Goal: Task Accomplishment & Management: Complete application form

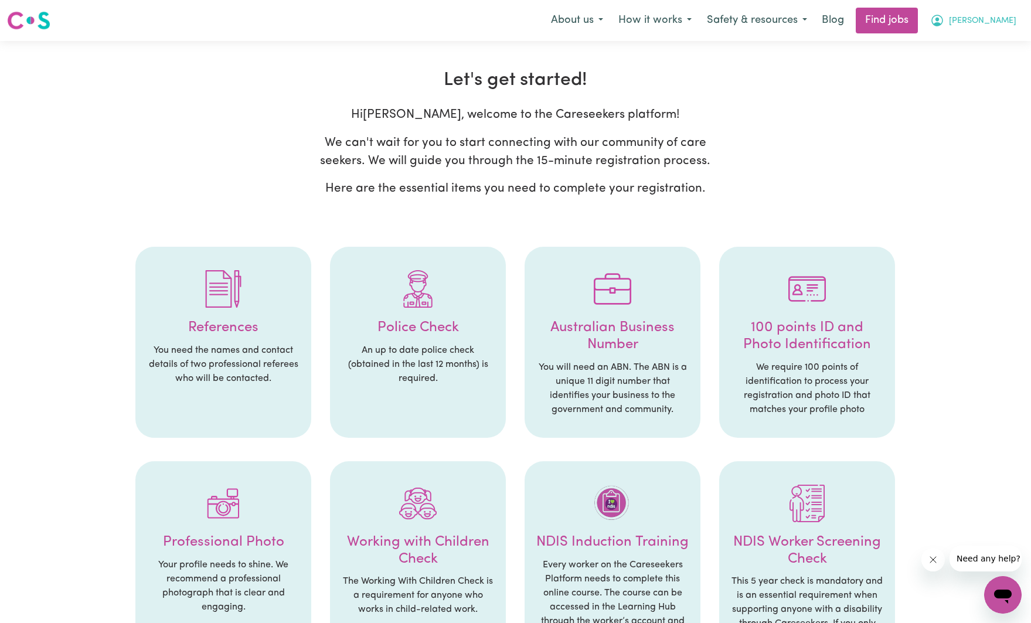
click at [1000, 22] on span "[PERSON_NAME]" at bounding box center [982, 21] width 67 height 13
click at [980, 39] on link "My Account" at bounding box center [976, 46] width 93 height 22
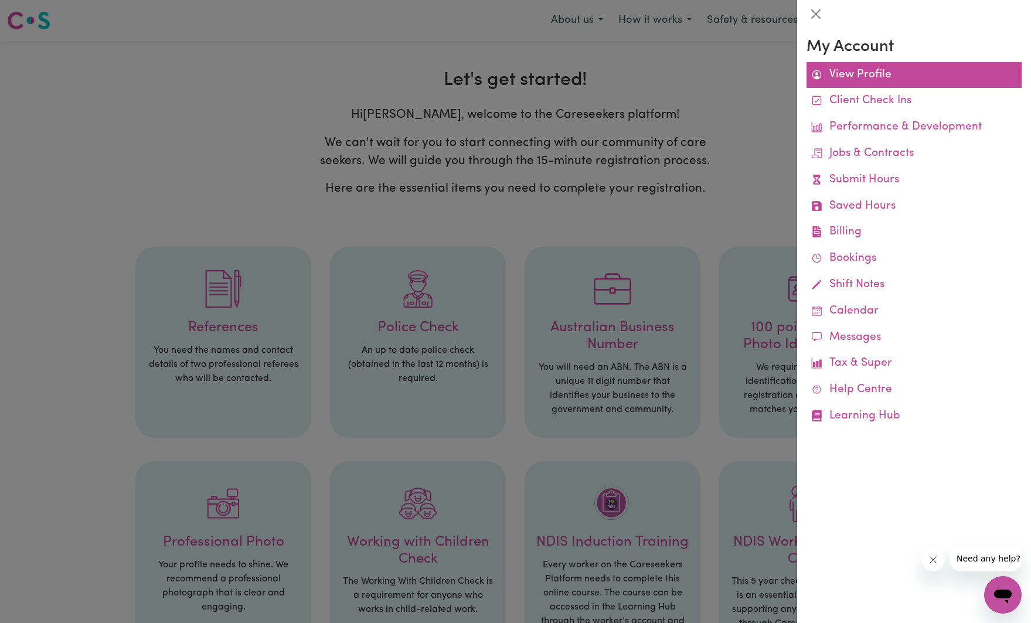
click at [860, 68] on link "View Profile" at bounding box center [913, 75] width 215 height 26
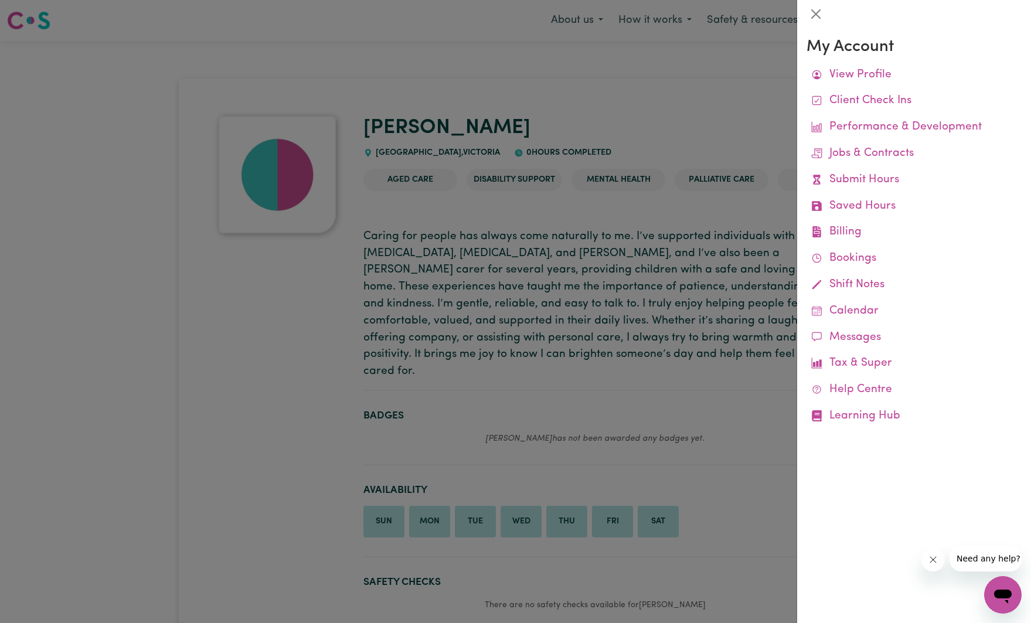
click at [552, 304] on div at bounding box center [515, 311] width 1031 height 623
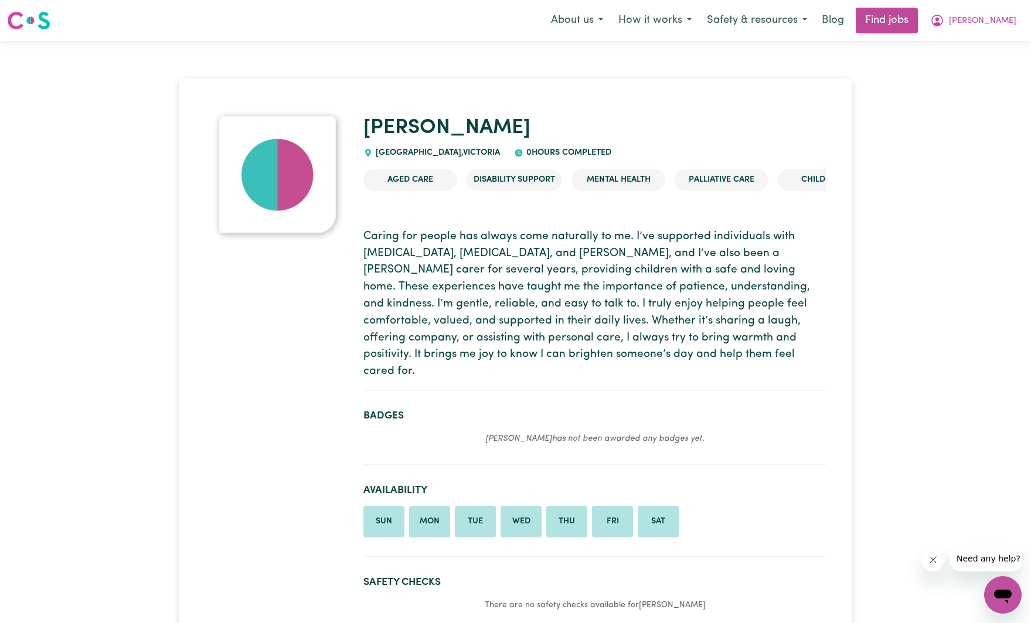
click at [40, 19] on img at bounding box center [28, 20] width 43 height 21
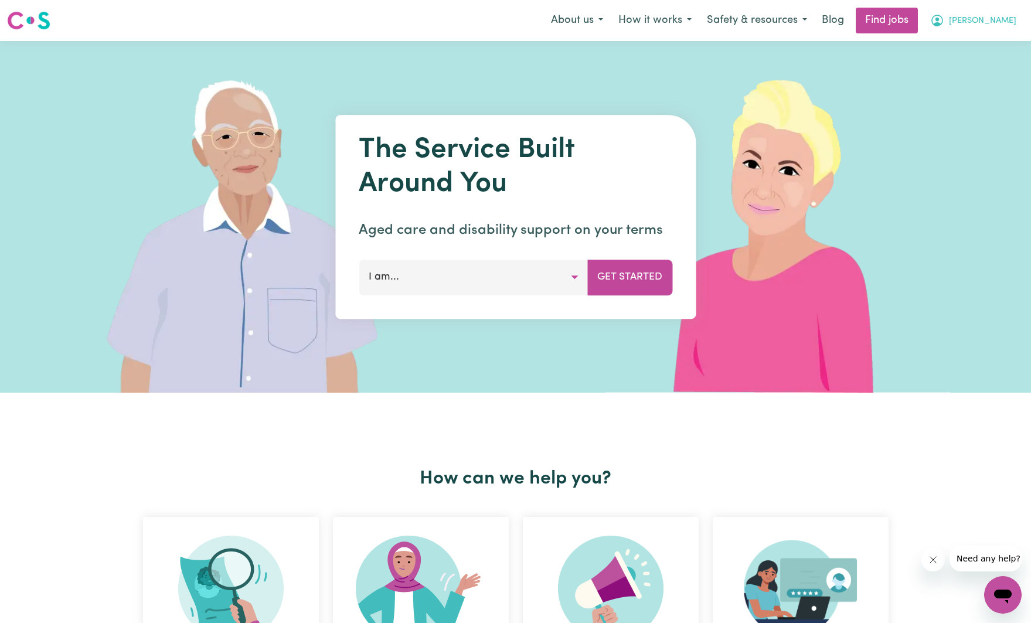
click at [993, 19] on button "[PERSON_NAME]" at bounding box center [972, 20] width 101 height 25
click at [953, 69] on link "My Dashboard" at bounding box center [976, 67] width 93 height 22
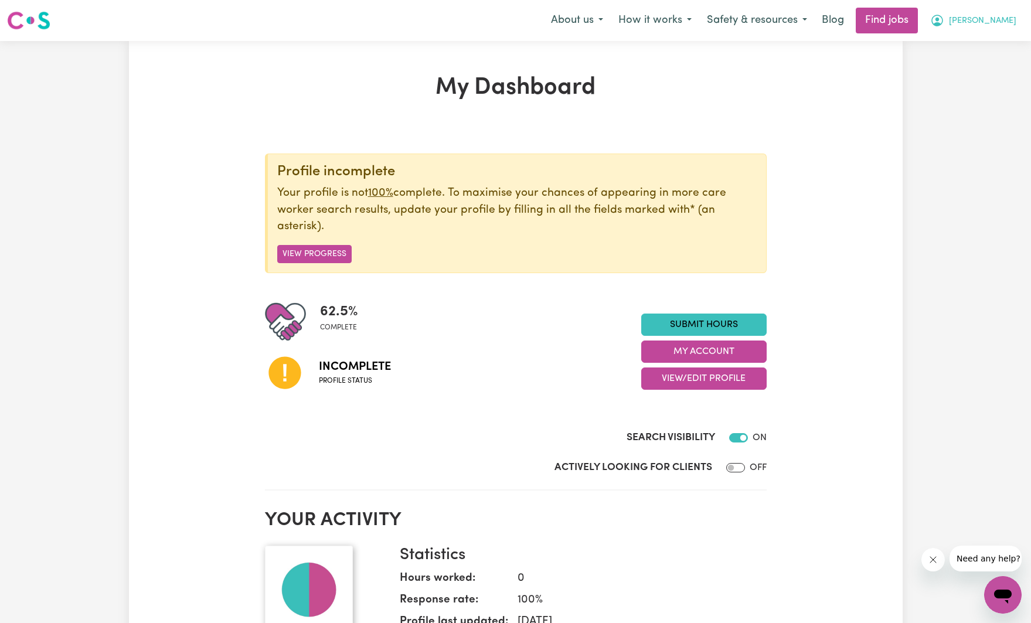
click at [996, 20] on span "[PERSON_NAME]" at bounding box center [982, 21] width 67 height 13
click at [471, 304] on div "62.5 % complete" at bounding box center [453, 321] width 376 height 41
click at [675, 359] on button "My Account" at bounding box center [703, 351] width 125 height 22
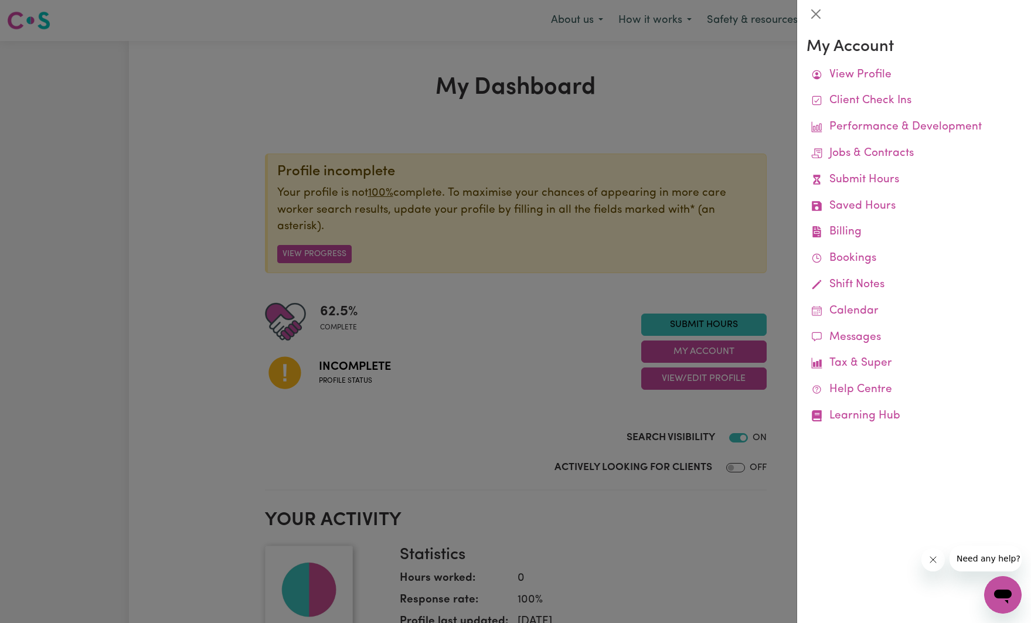
click at [316, 330] on div at bounding box center [515, 311] width 1031 height 623
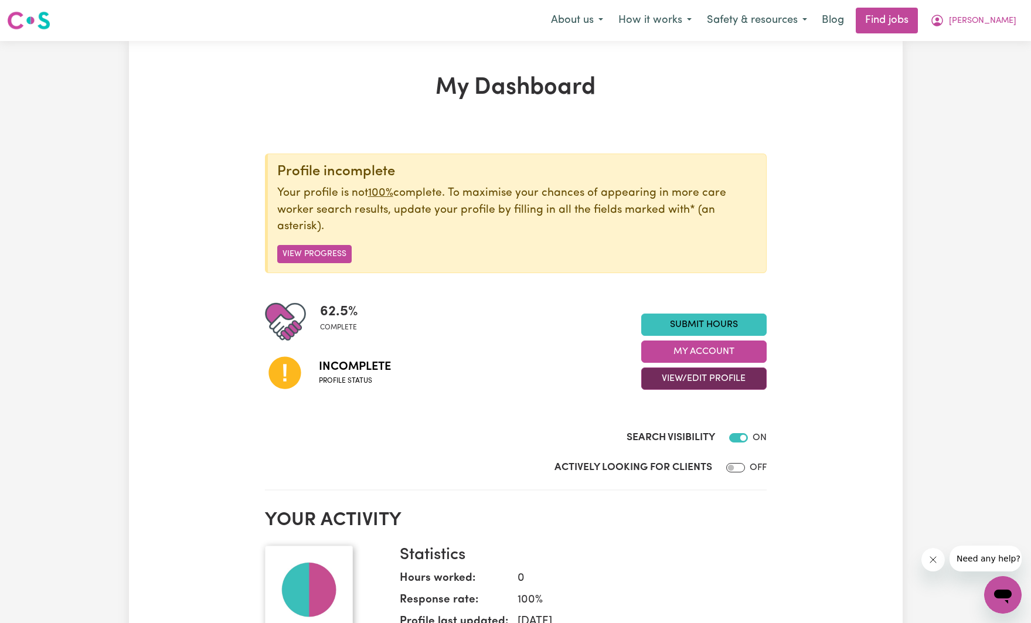
click at [674, 378] on button "View/Edit Profile" at bounding box center [703, 378] width 125 height 22
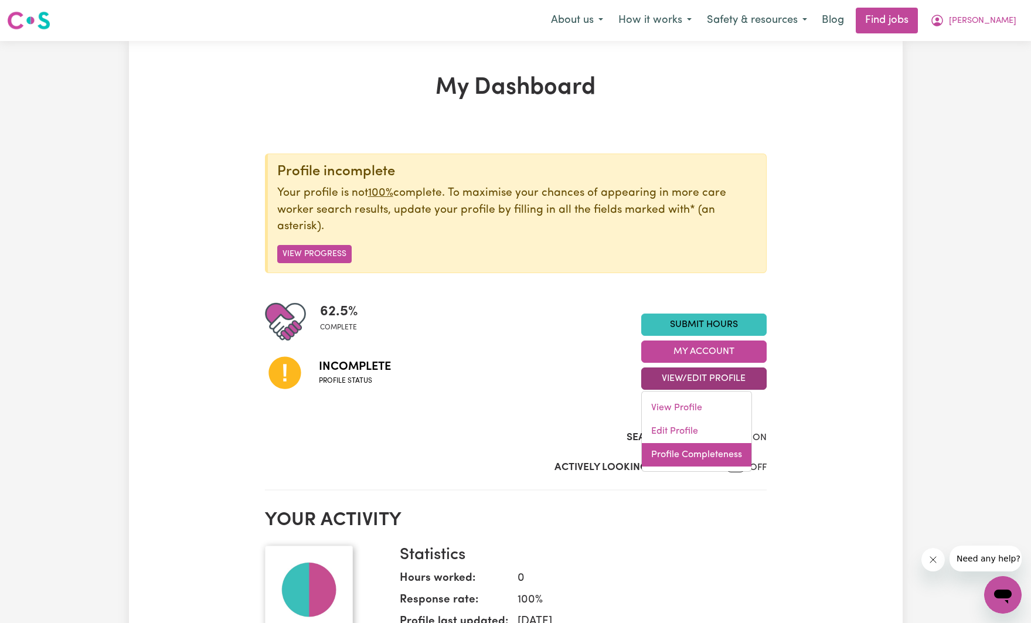
click at [664, 452] on link "Profile Completeness" at bounding box center [697, 454] width 110 height 23
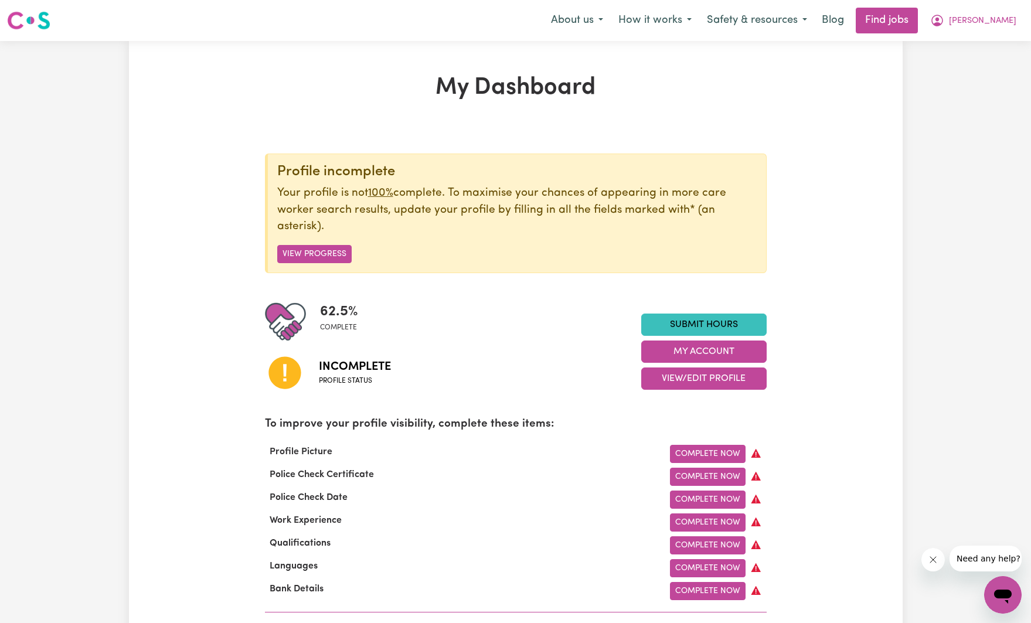
click at [538, 322] on div "62.5 % complete" at bounding box center [453, 321] width 376 height 41
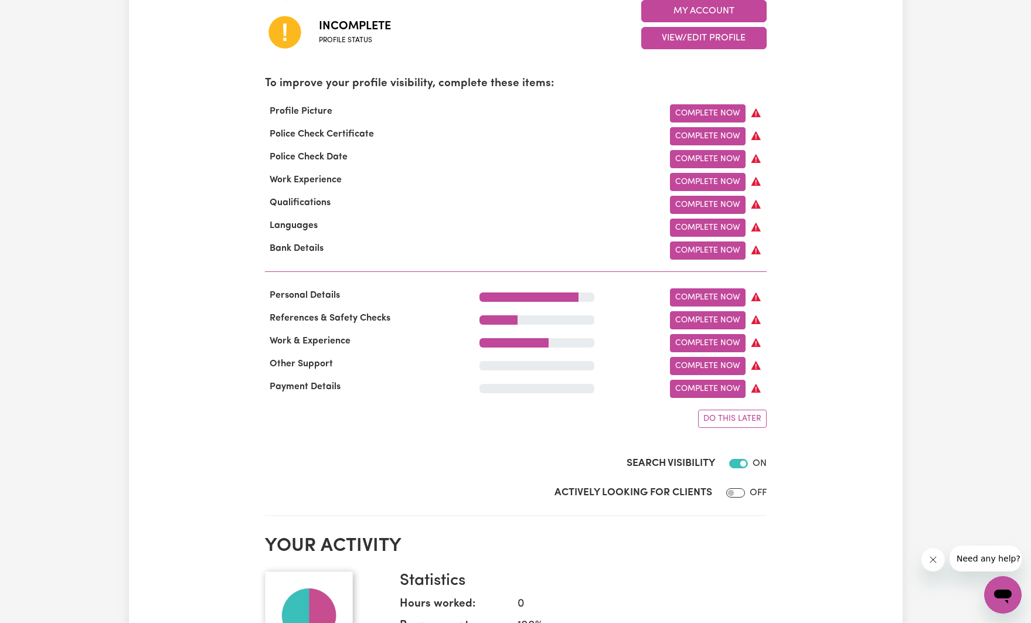
scroll to position [346, 0]
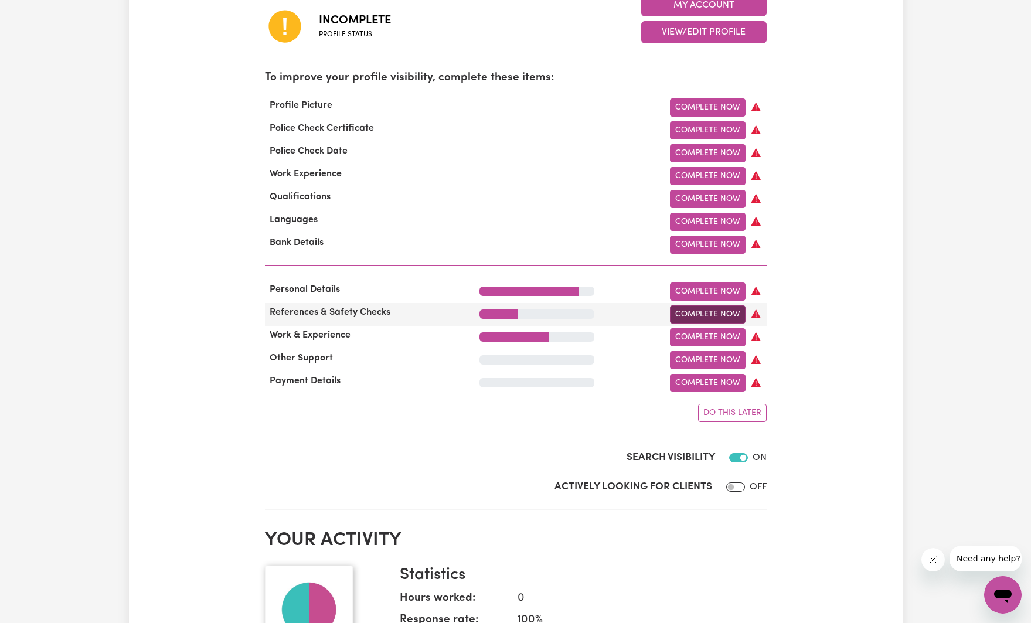
click at [715, 312] on link "Complete Now" at bounding box center [708, 314] width 76 height 18
